Goal: Find contact information: Find contact information

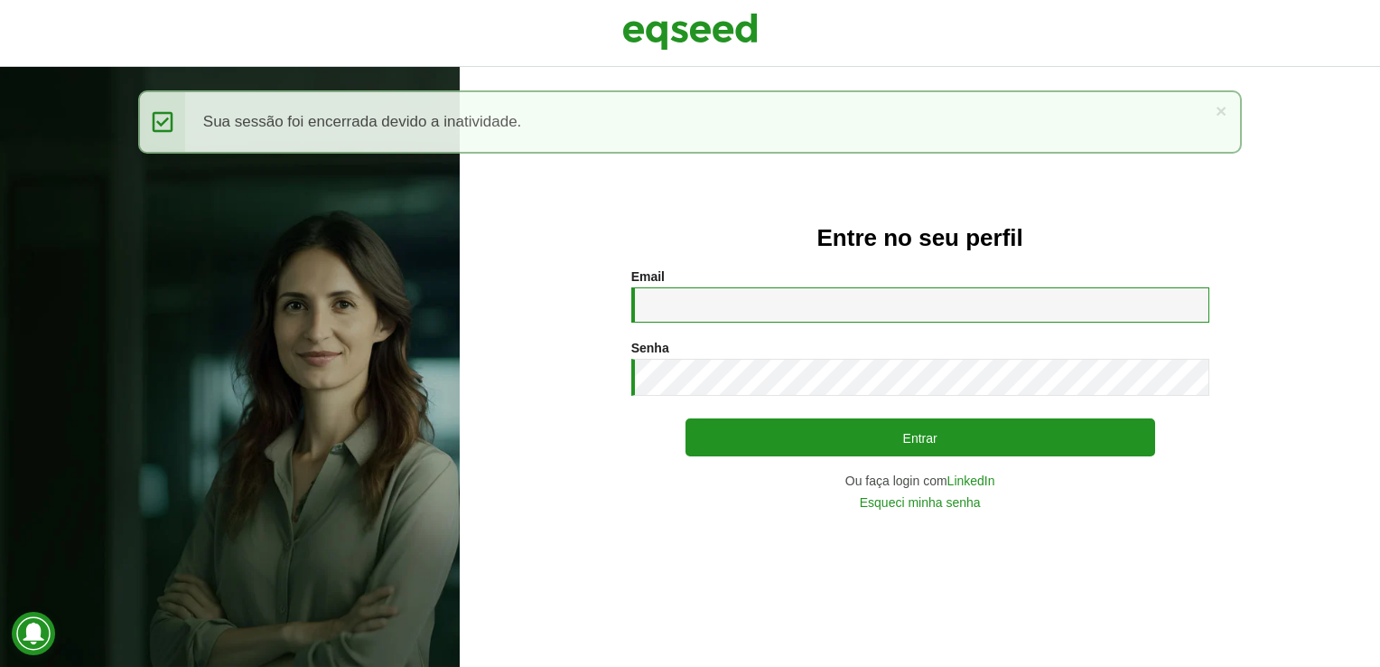
click at [767, 312] on input "Email *" at bounding box center [920, 304] width 578 height 35
type input "**********"
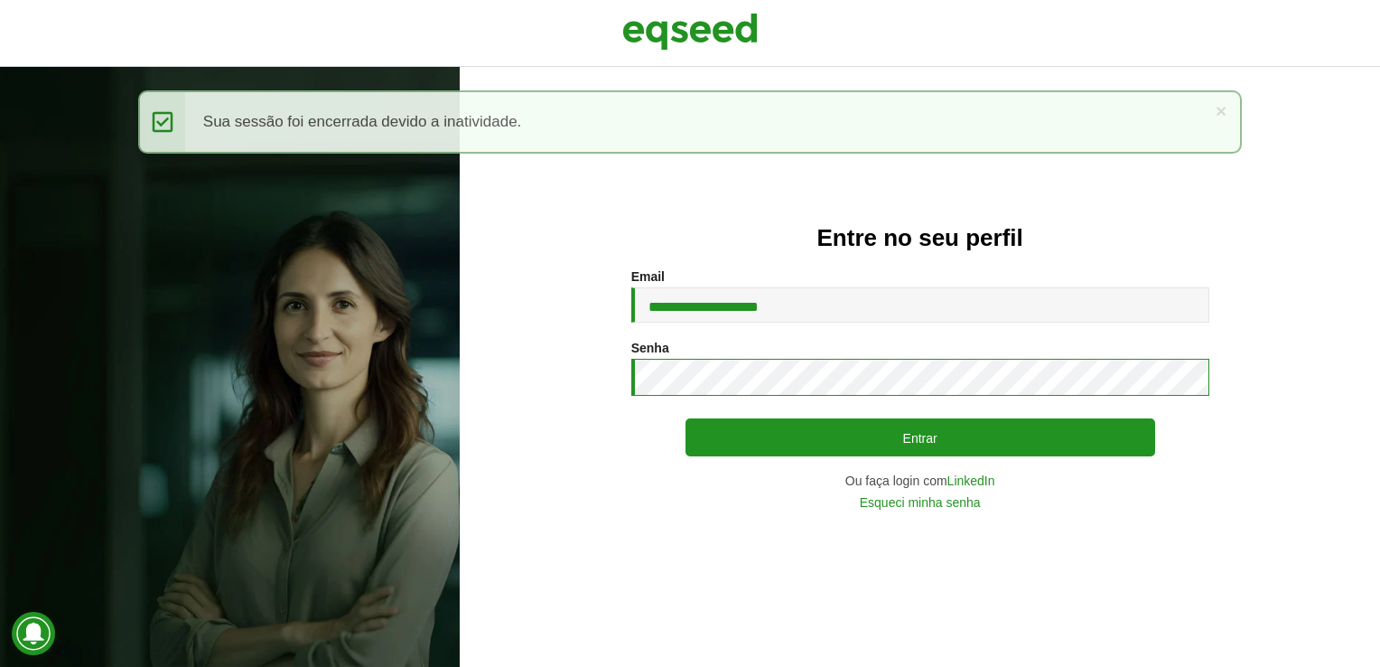
click at [686, 418] on button "Entrar" at bounding box center [921, 437] width 470 height 38
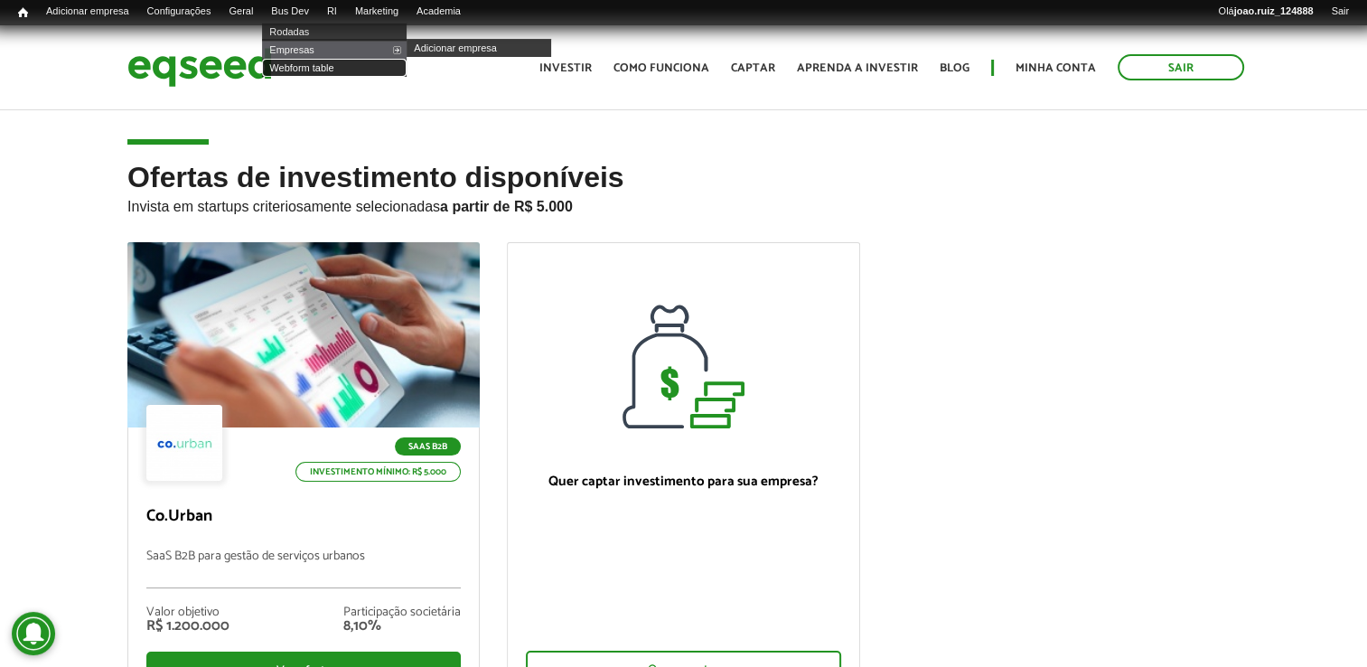
click at [318, 64] on link "Webform table" at bounding box center [334, 68] width 145 height 18
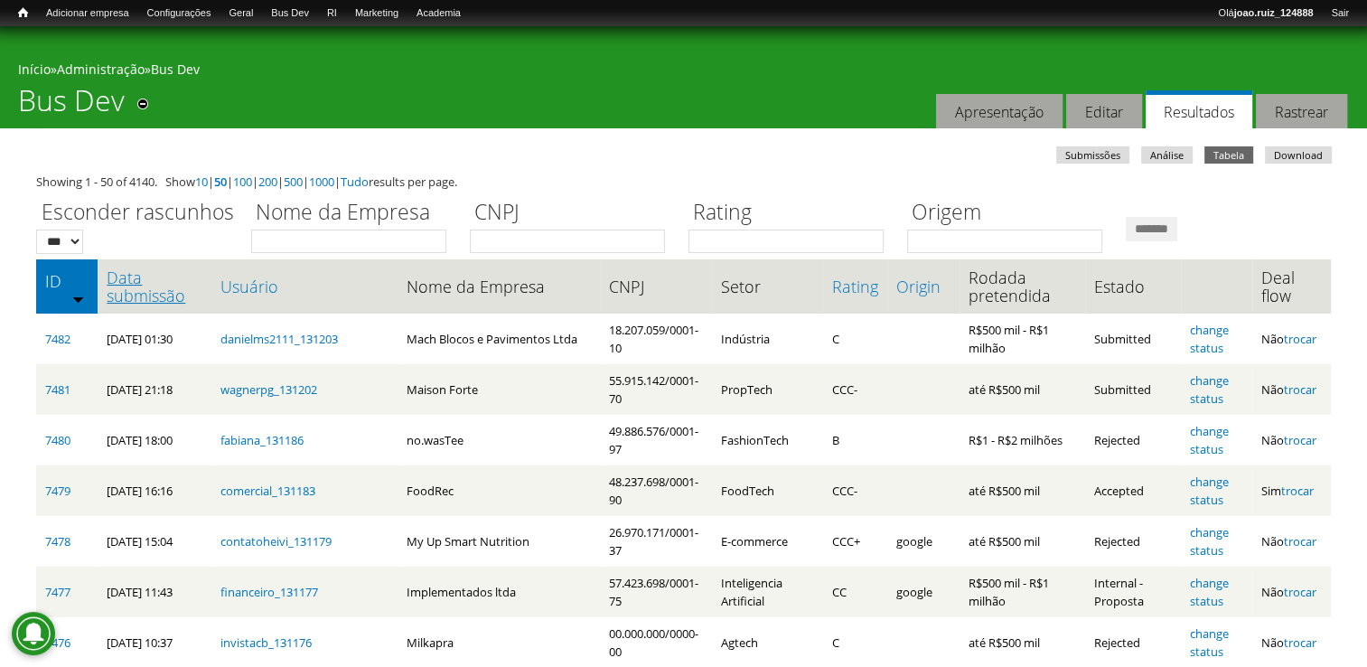
click at [151, 284] on link "Data submissão" at bounding box center [154, 286] width 95 height 36
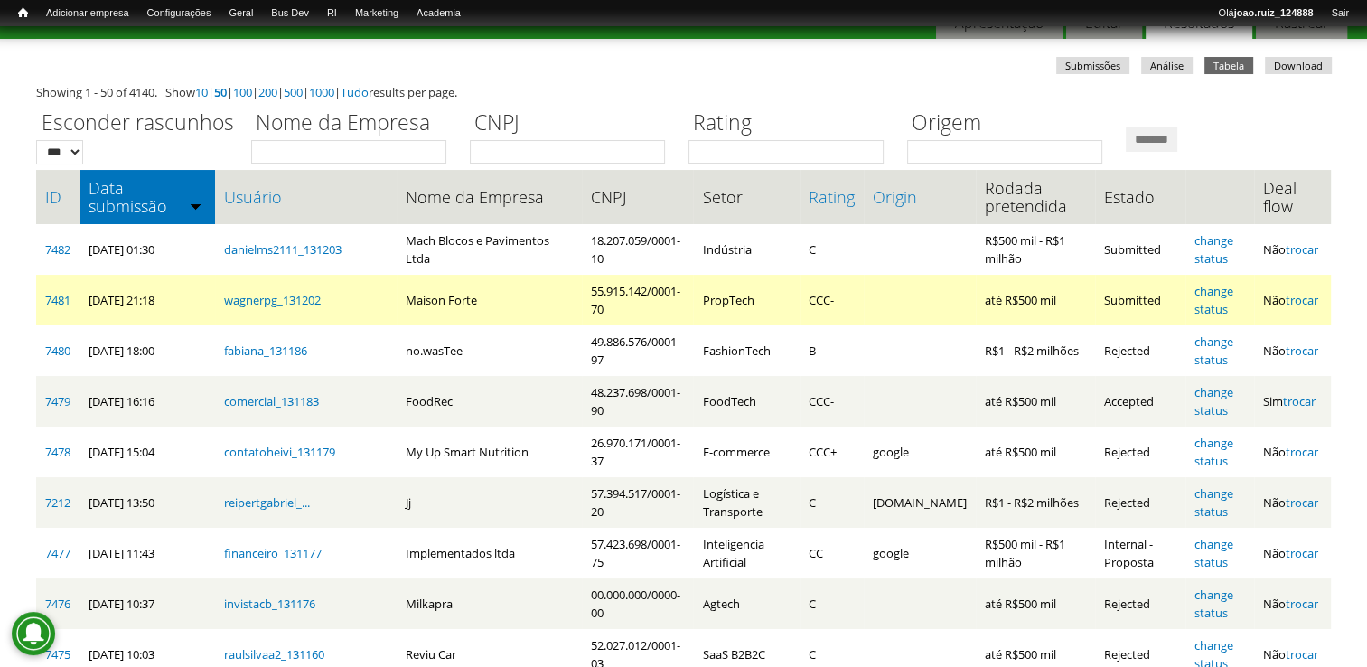
scroll to position [90, 0]
click at [65, 301] on link "7481" at bounding box center [57, 299] width 25 height 16
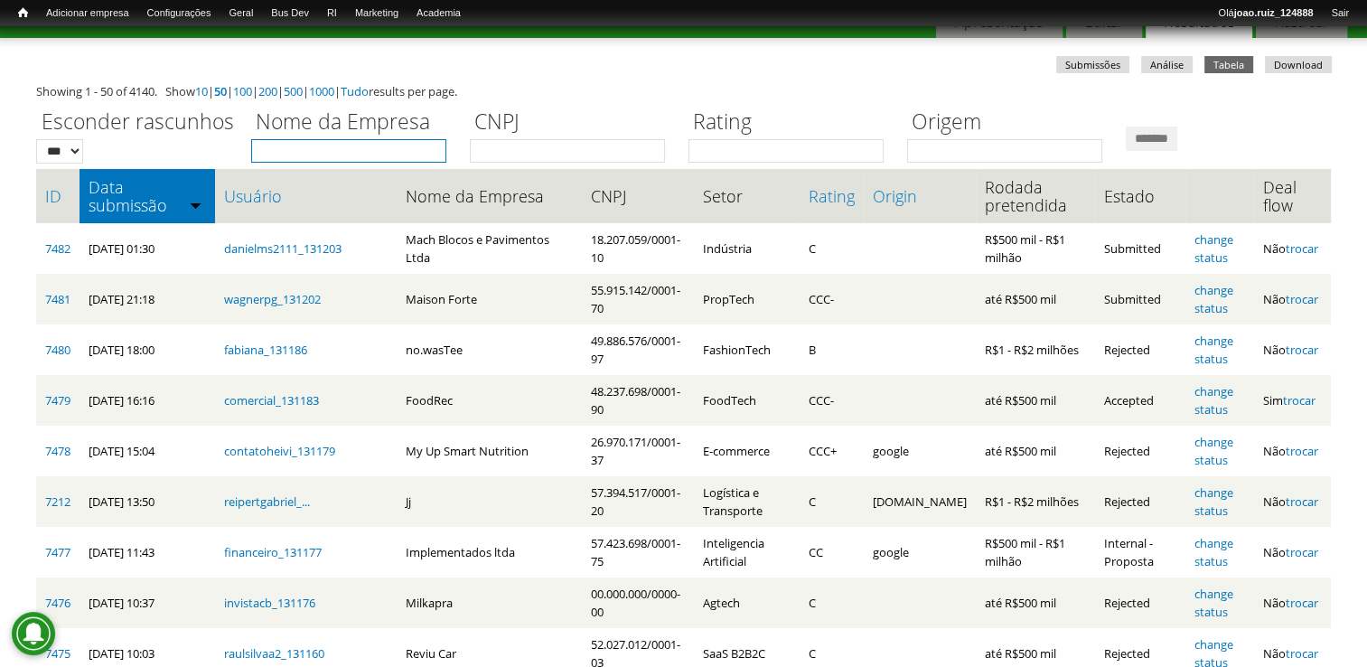
click at [370, 146] on input "Nome da Empresa" at bounding box center [348, 150] width 195 height 23
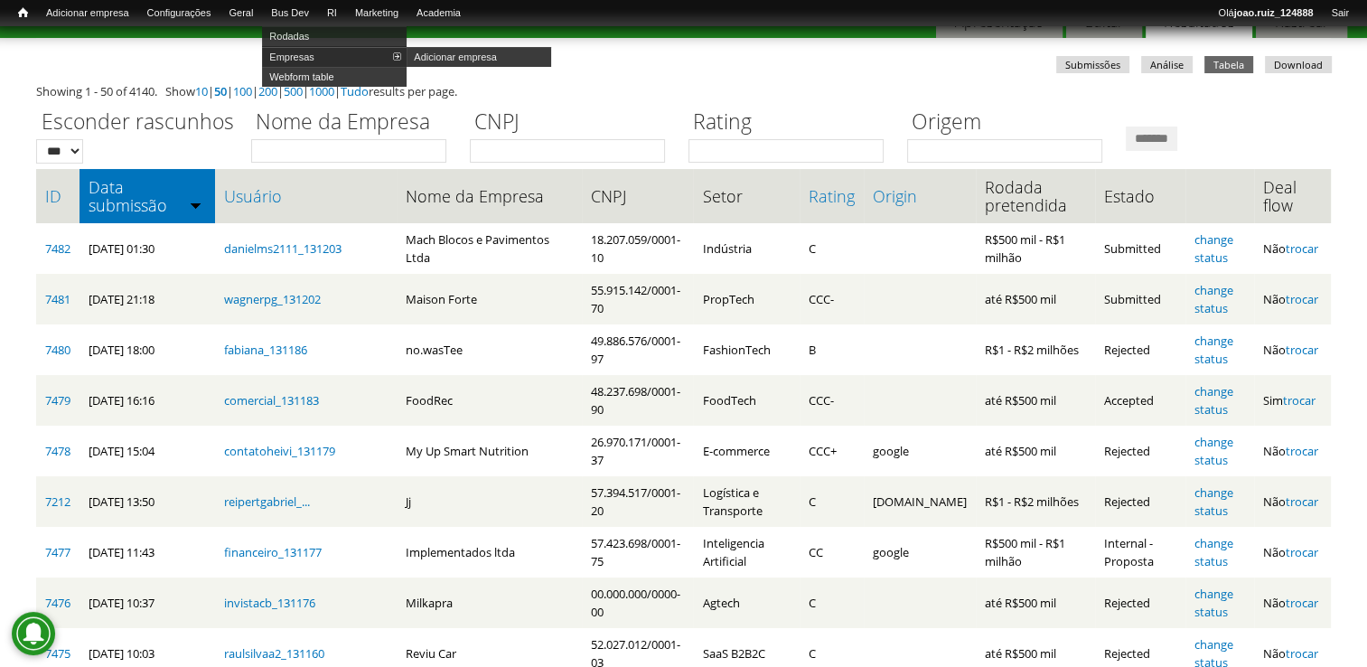
click at [325, 53] on link "Empresas" at bounding box center [334, 57] width 145 height 20
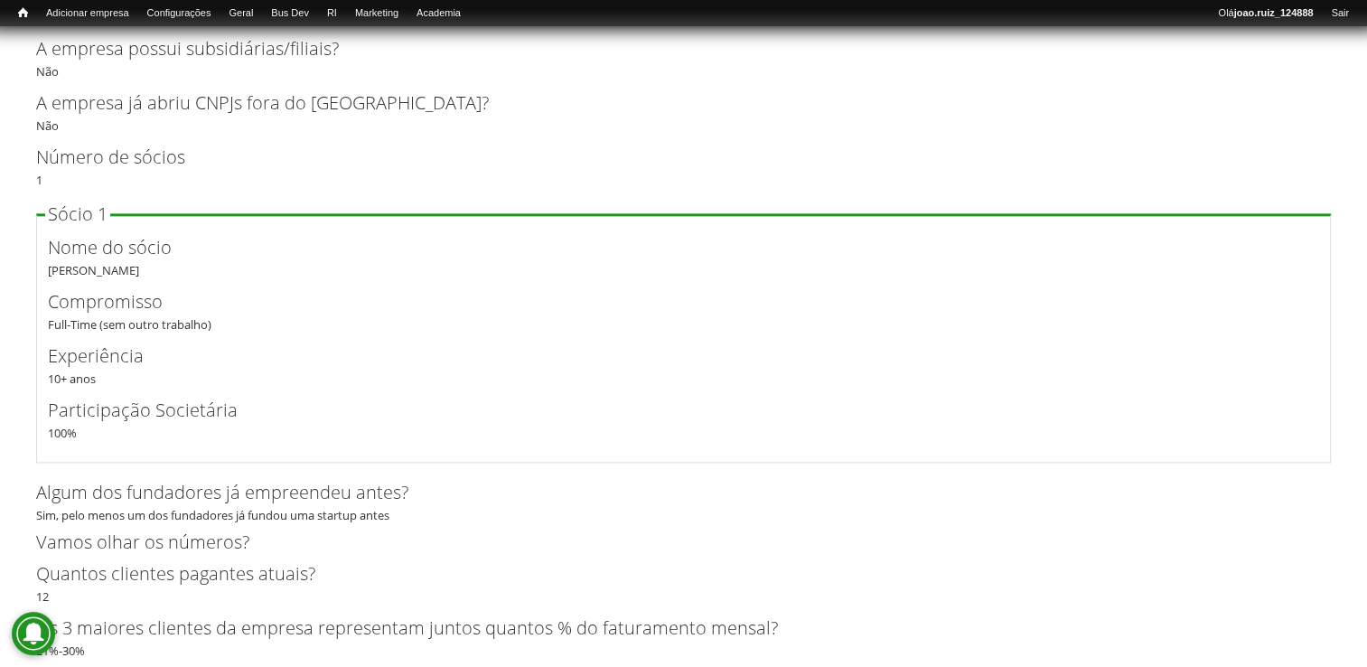
scroll to position [2439, 0]
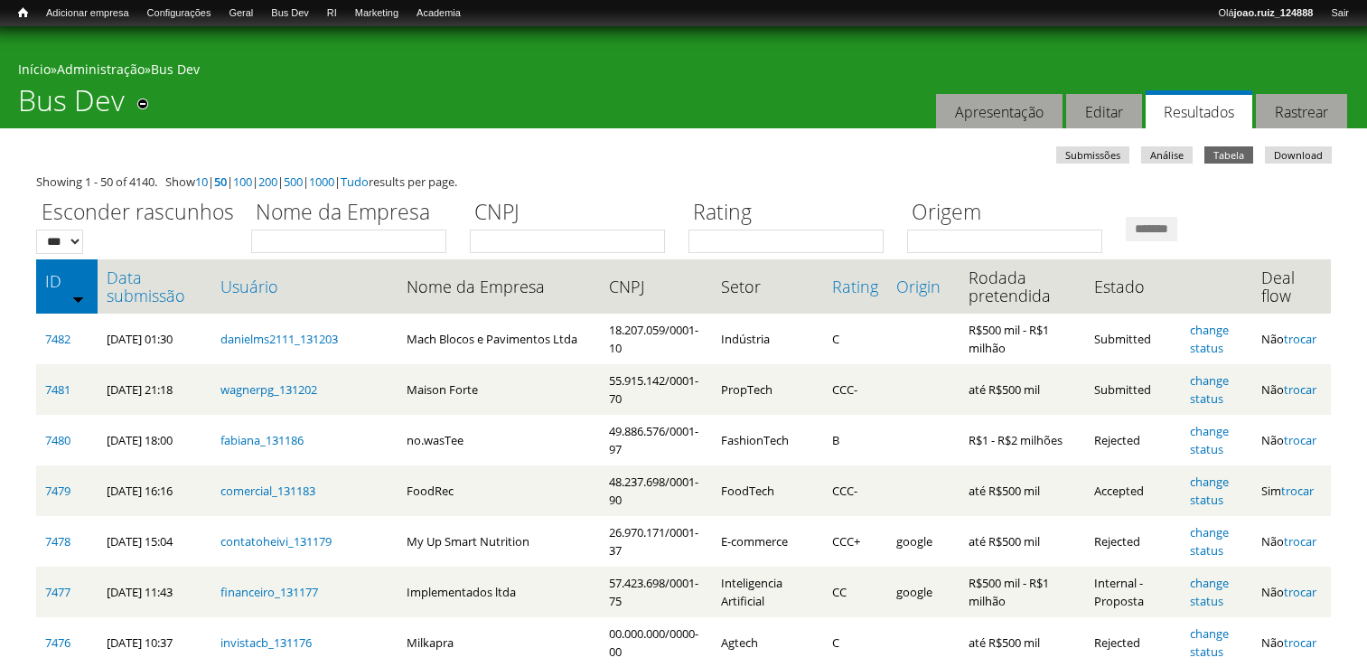
click at [285, 241] on input "Nome da Empresa" at bounding box center [348, 240] width 195 height 23
type input "****"
click at [1125, 217] on input "*******" at bounding box center [1150, 229] width 51 height 24
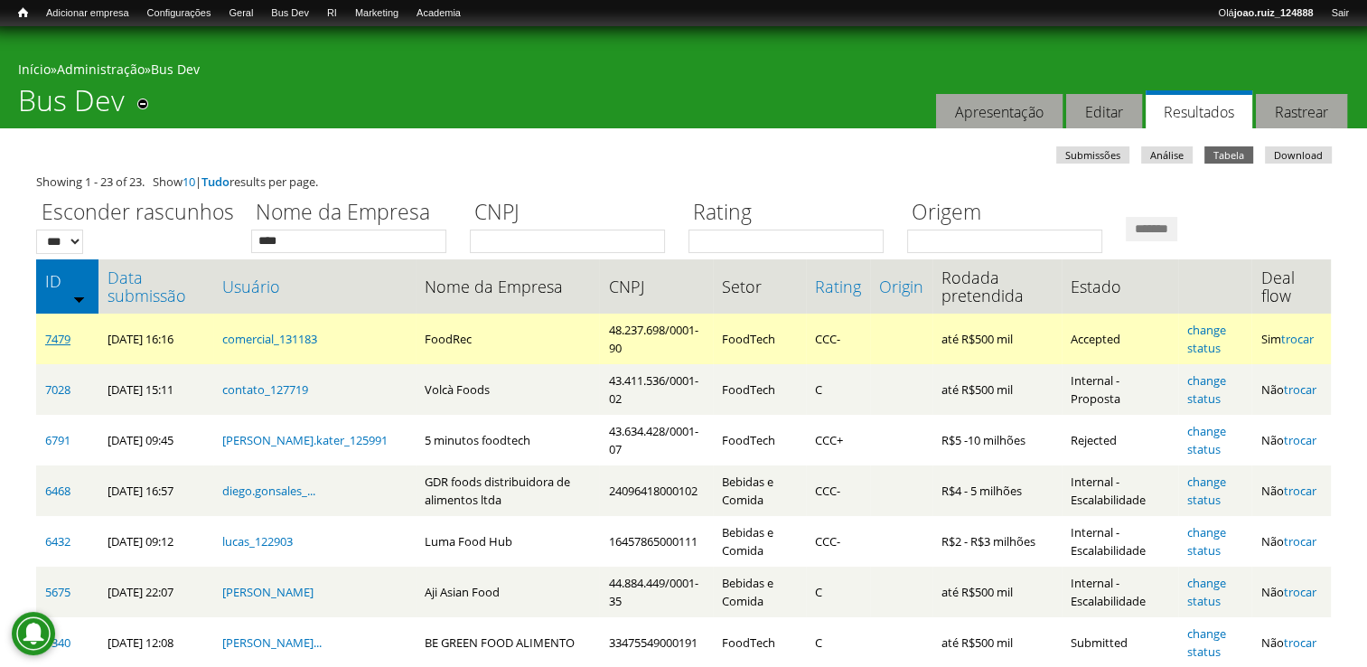
click at [69, 341] on link "7479" at bounding box center [57, 339] width 25 height 16
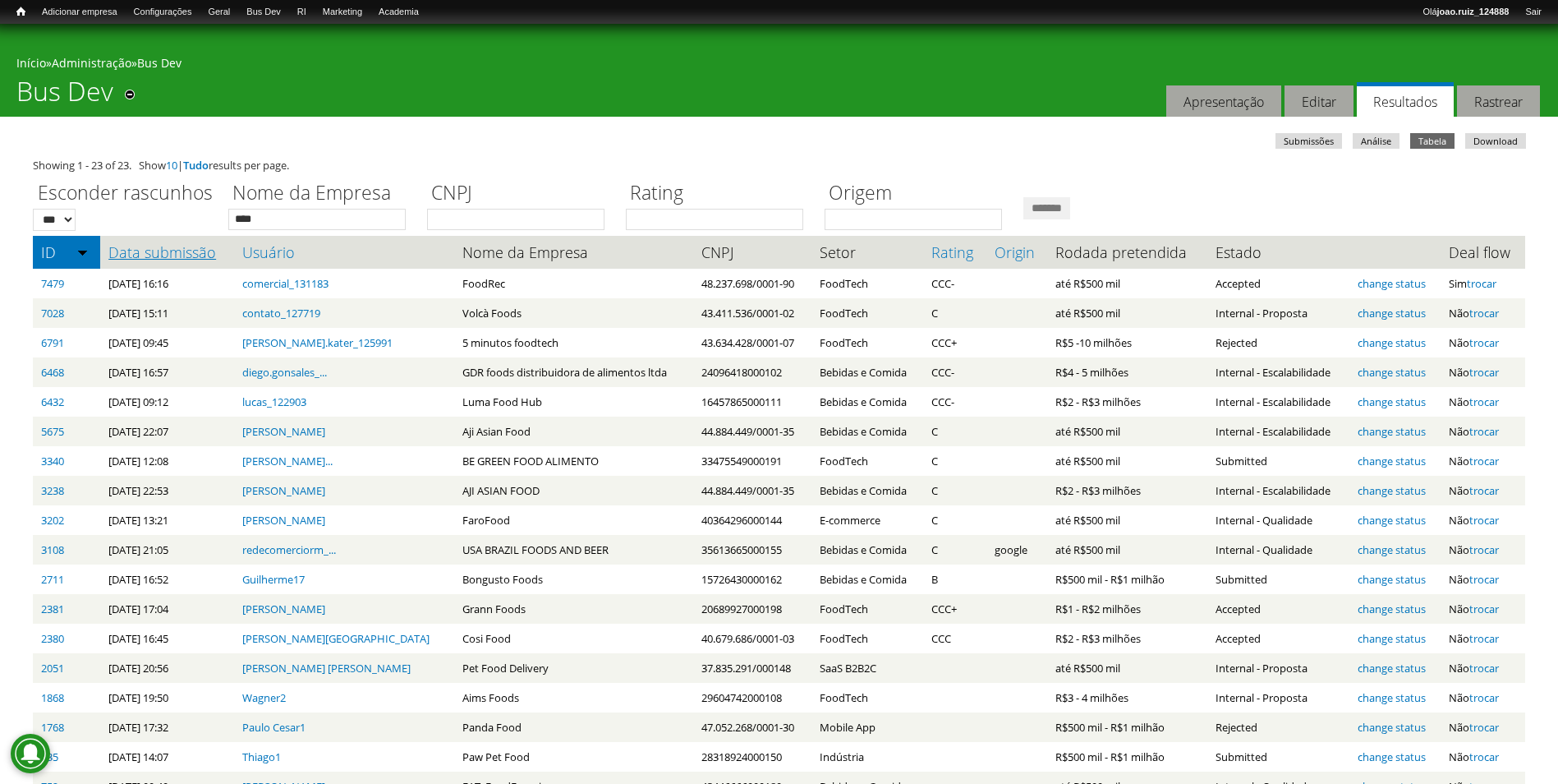
click at [169, 248] on link "Data submissão" at bounding box center [166, 252] width 117 height 16
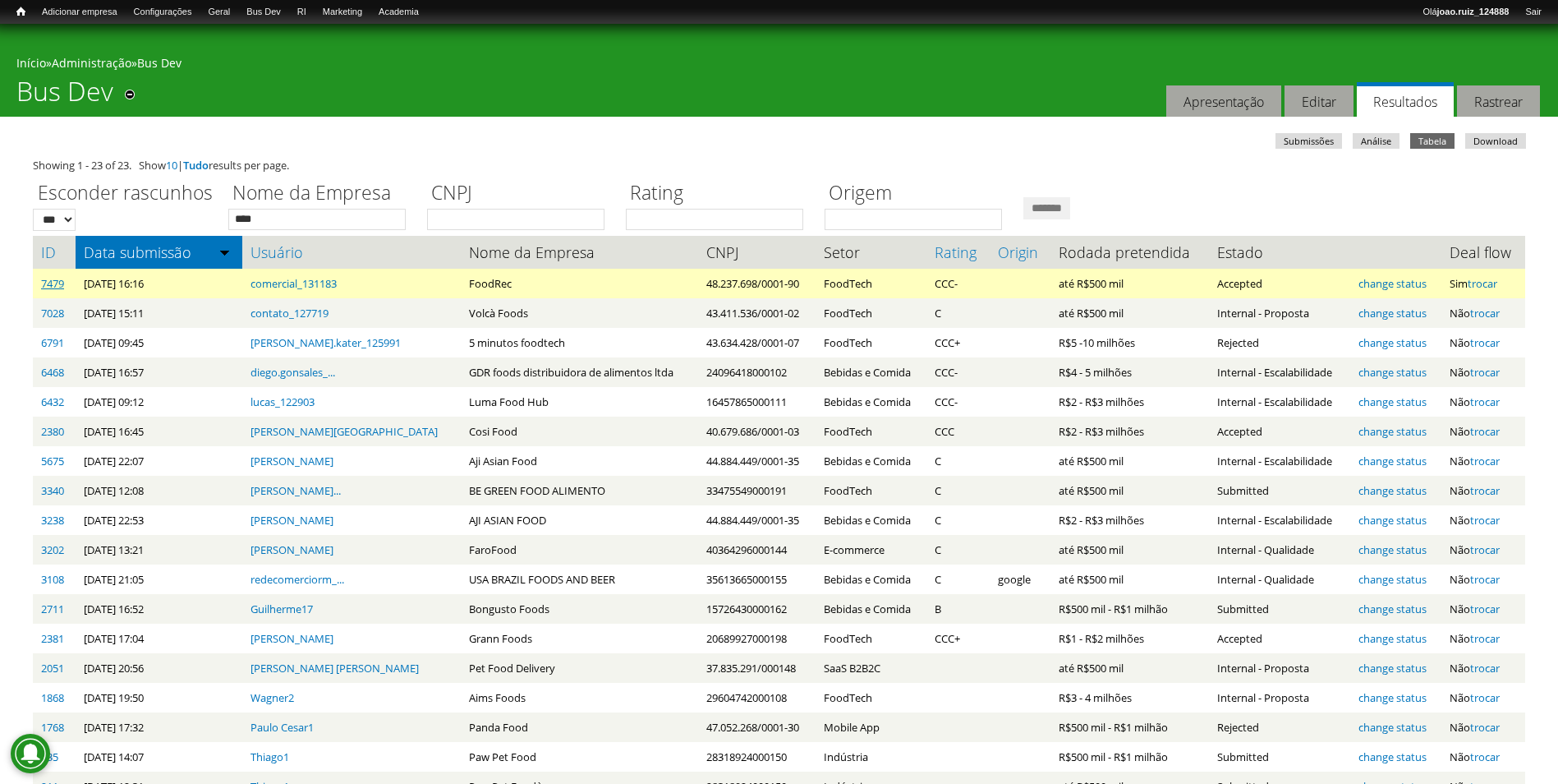
click at [46, 284] on link "7479" at bounding box center [52, 283] width 23 height 15
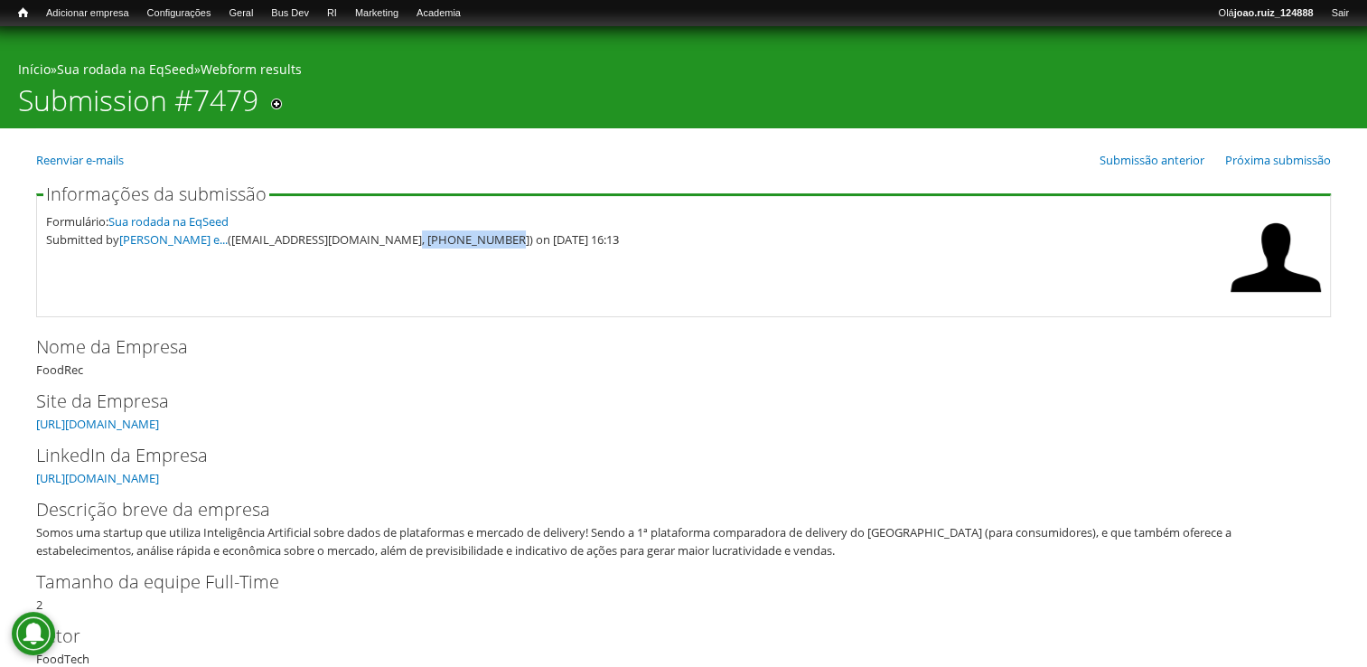
drag, startPoint x: 384, startPoint y: 241, endPoint x: 467, endPoint y: 252, distance: 83.8
click at [467, 252] on fieldset "Informações da submissão Formulário: Sua rodada na EqSeed Submitted by [PERSON_…" at bounding box center [683, 251] width 1294 height 132
copy div "81) [PHONE_NUMBER]"
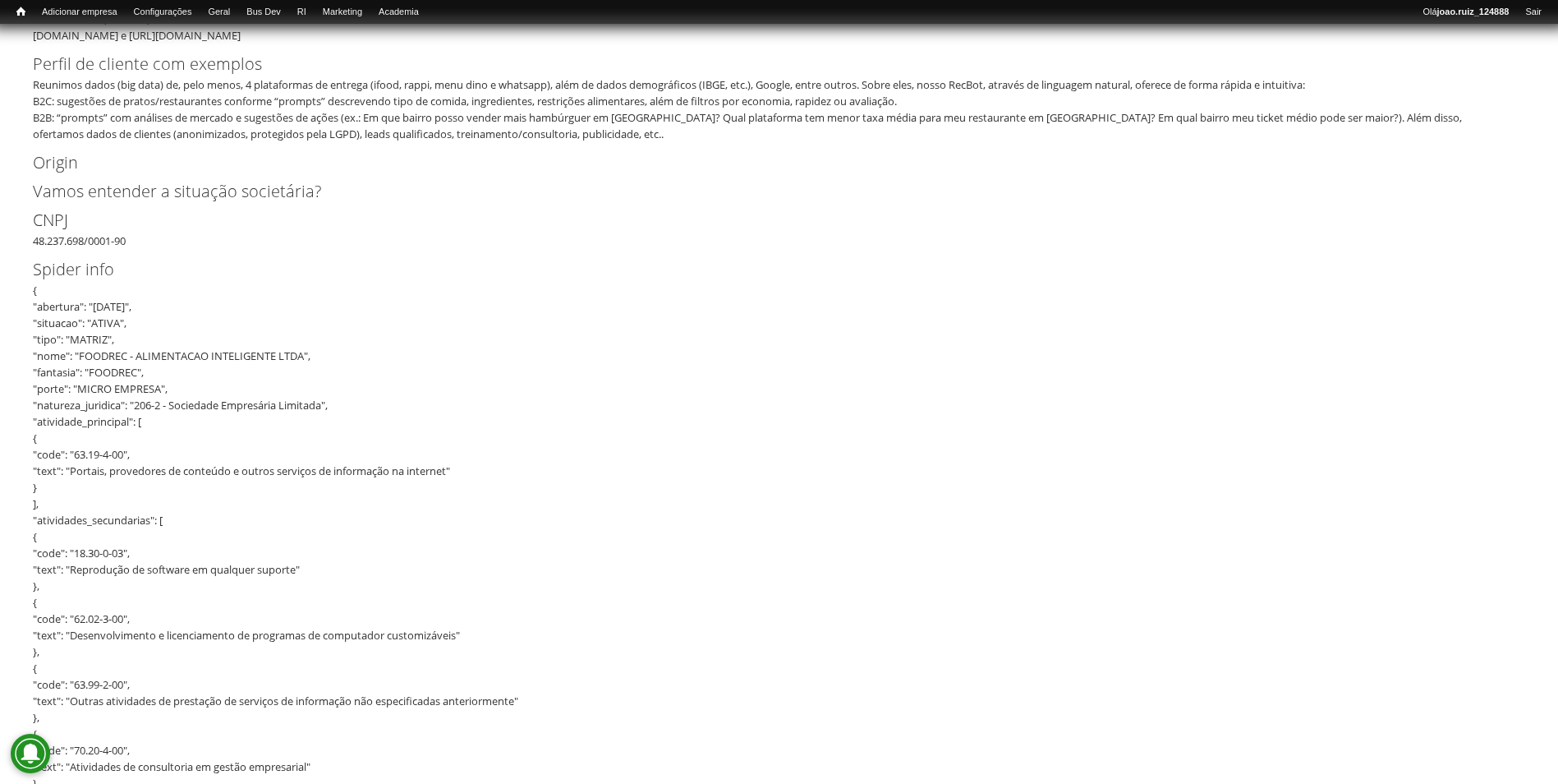
scroll to position [903, 0]
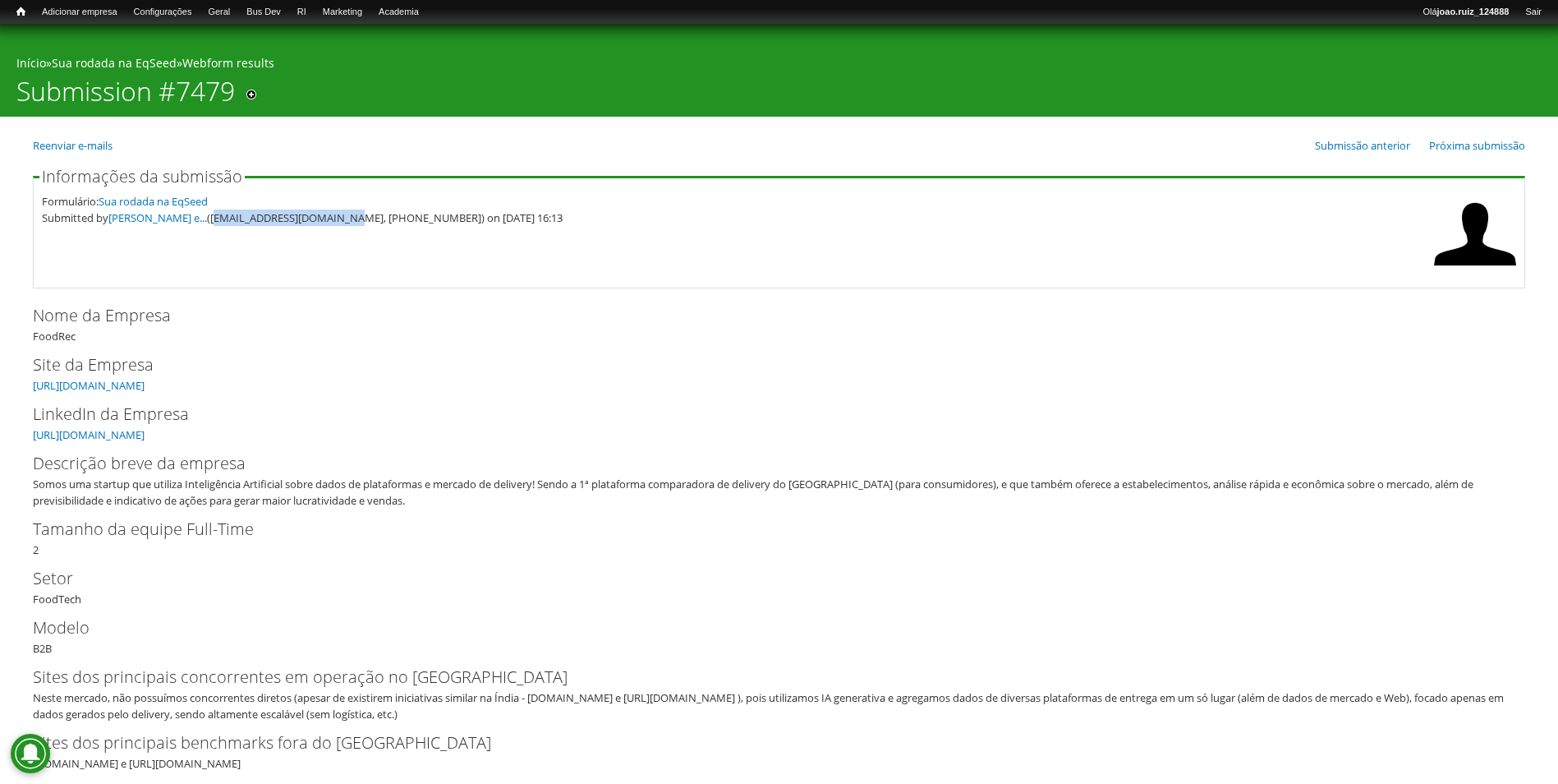
drag, startPoint x: 207, startPoint y: 216, endPoint x: 339, endPoint y: 234, distance: 133.2
click at [339, 234] on fieldset "Informações da submissão Formulário: Sua rodada na EqSeed Submitted by [PERSON_…" at bounding box center [779, 228] width 1493 height 120
copy div "comercial@foodrec.com.br"
